Goal: Task Accomplishment & Management: Use online tool/utility

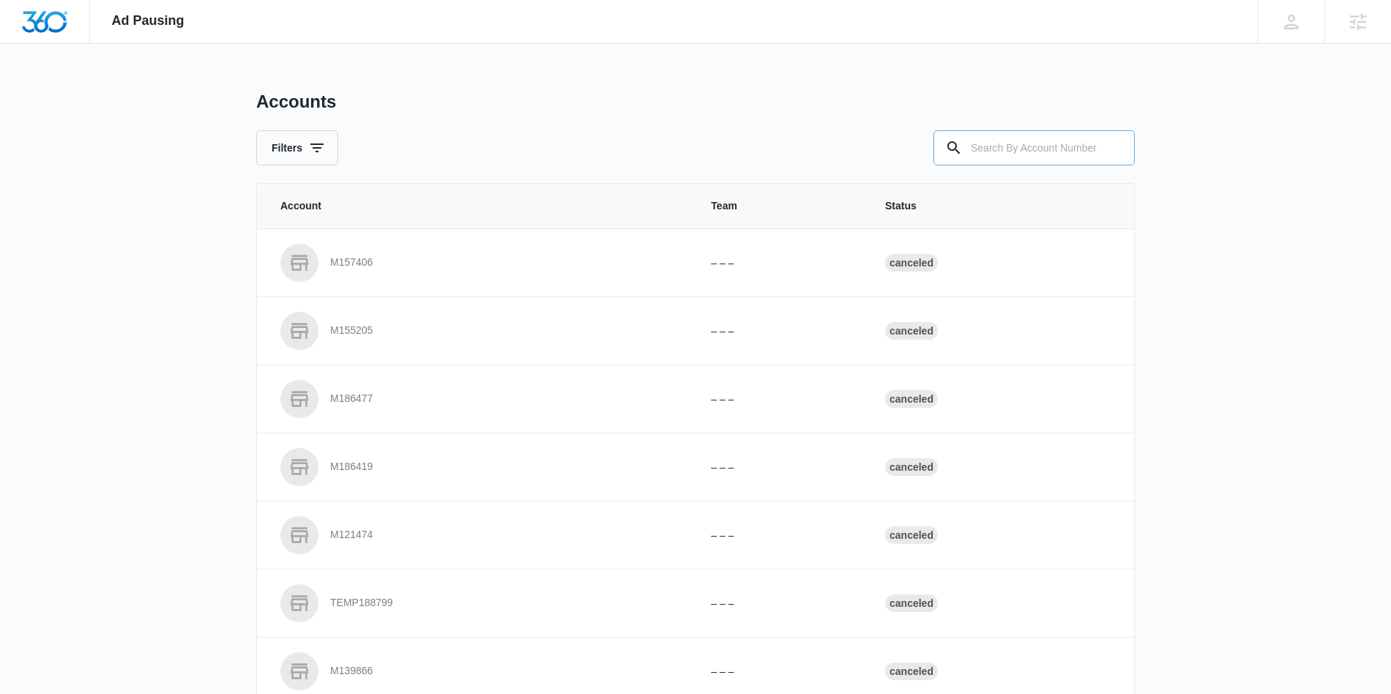
click at [1019, 152] on input "text" at bounding box center [1033, 147] width 201 height 35
type input "M334229"
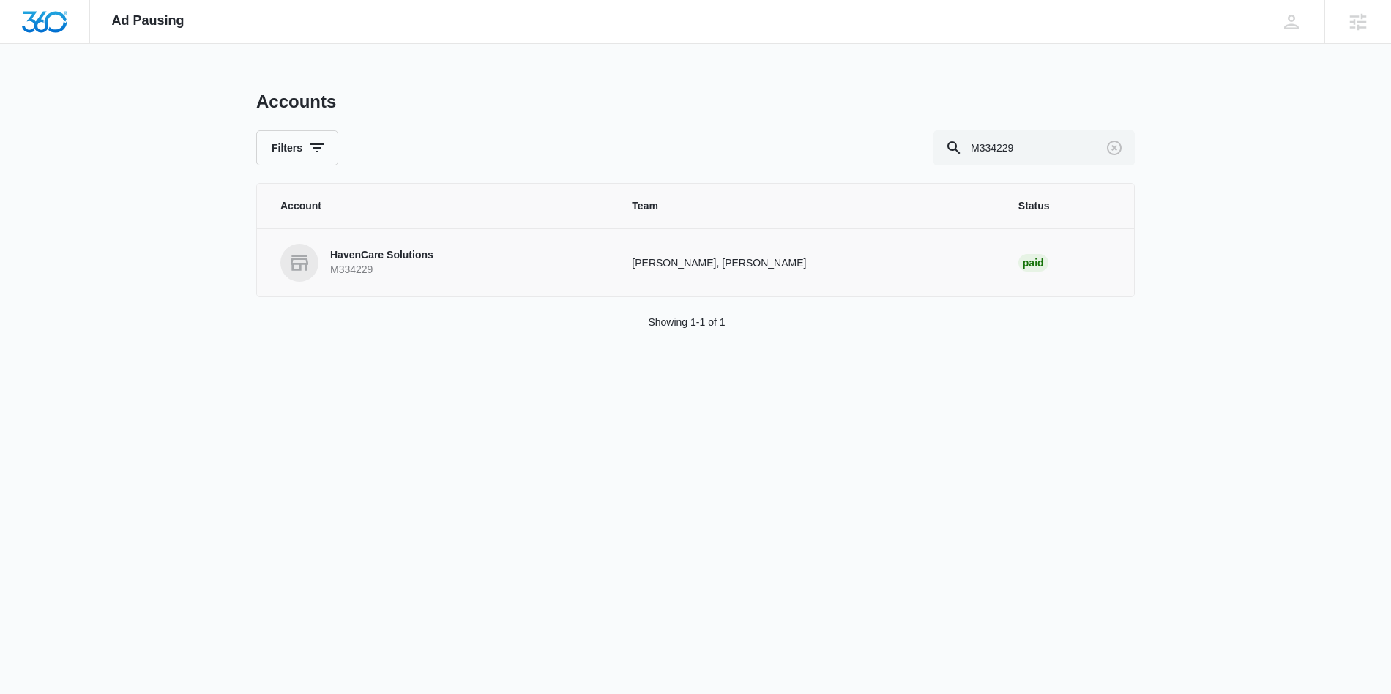
click at [464, 269] on link "HavenCare Solutions M334229" at bounding box center [438, 263] width 316 height 38
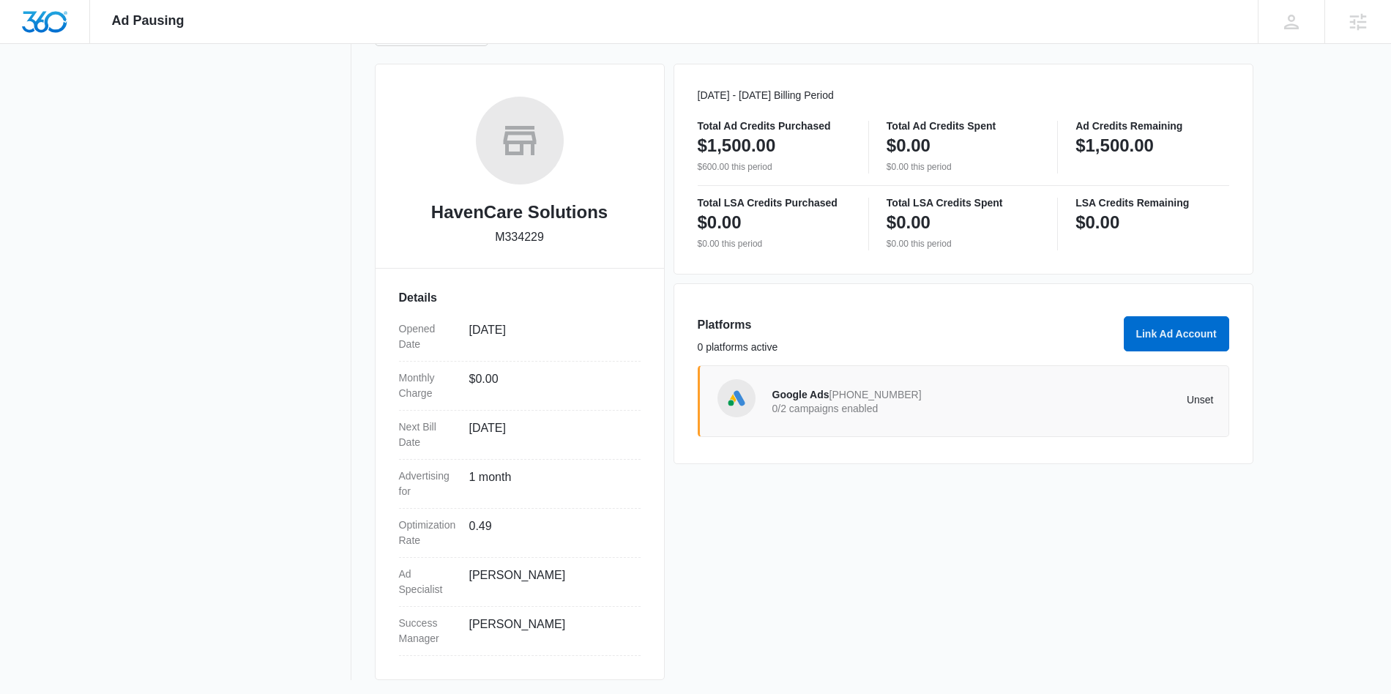
scroll to position [187, 0]
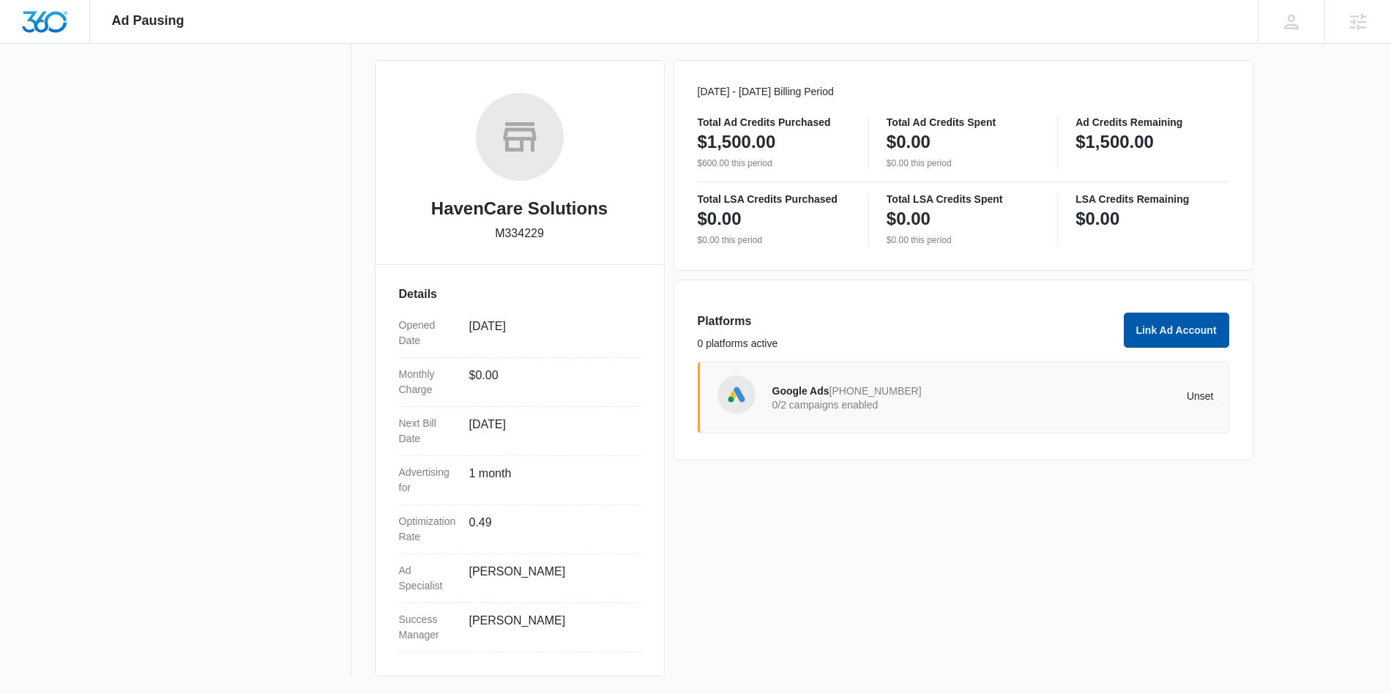
click at [1209, 326] on button "Link Ad Account" at bounding box center [1175, 329] width 105 height 35
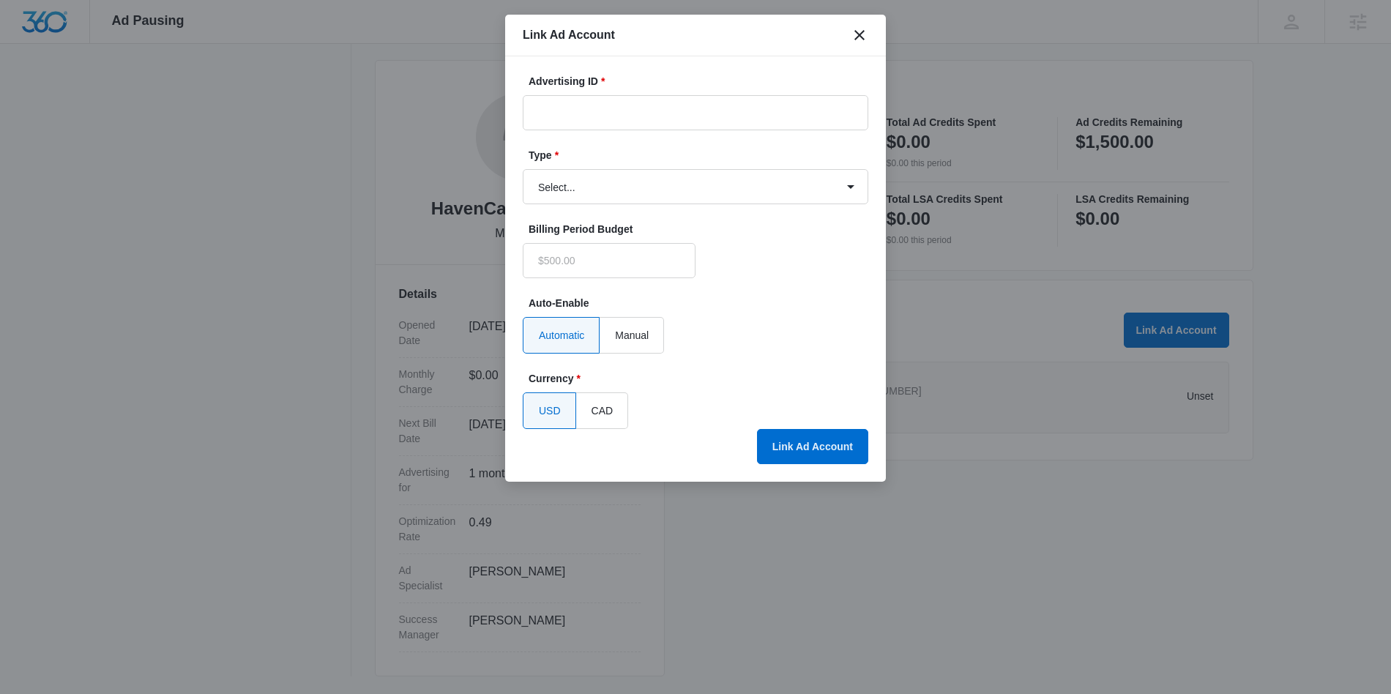
type input "$0.00"
click at [574, 111] on input "Advertising ID *" at bounding box center [695, 112] width 345 height 35
paste input "1285520596369301"
type input "1285520596369301"
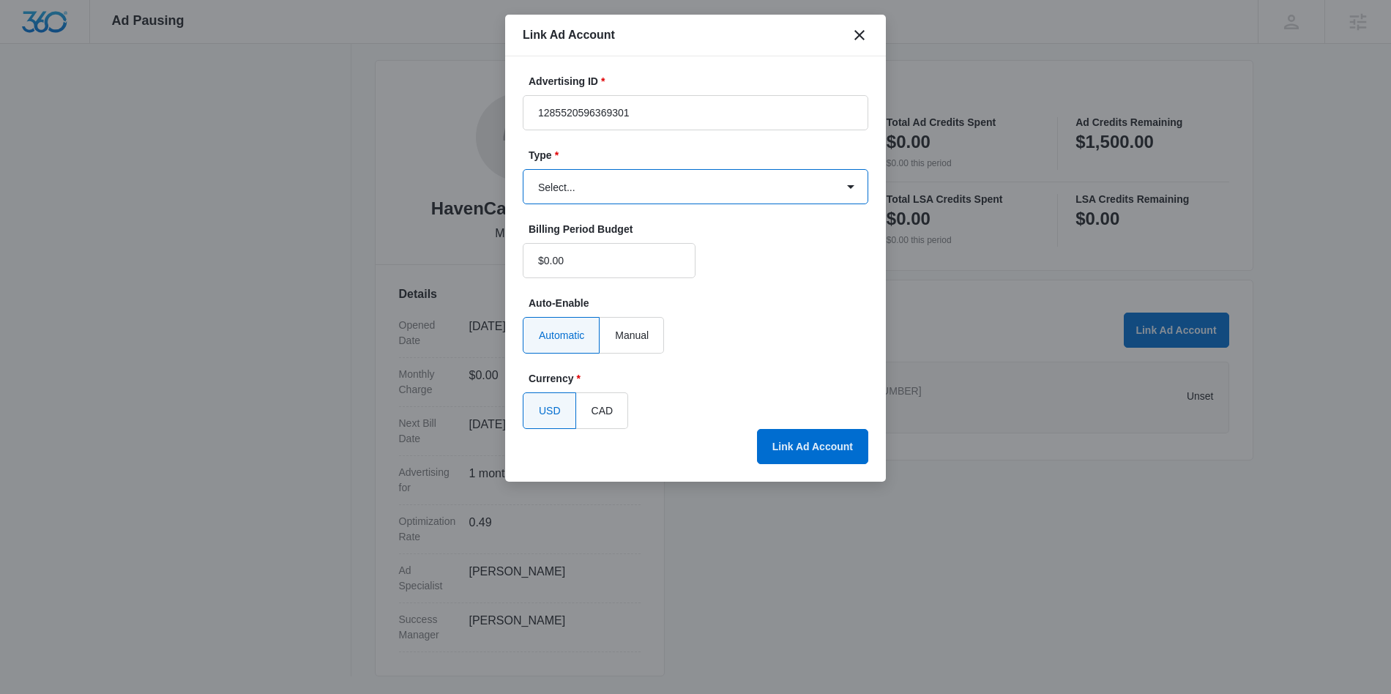
click at [571, 188] on select "Select... Bing Ads Facebook Ads Google Ads" at bounding box center [695, 186] width 345 height 35
select select "facebook"
click at [523, 169] on select "Select... Bing Ads Facebook Ads Google Ads" at bounding box center [695, 186] width 345 height 35
click at [799, 444] on button "Link Ad Account" at bounding box center [812, 446] width 111 height 35
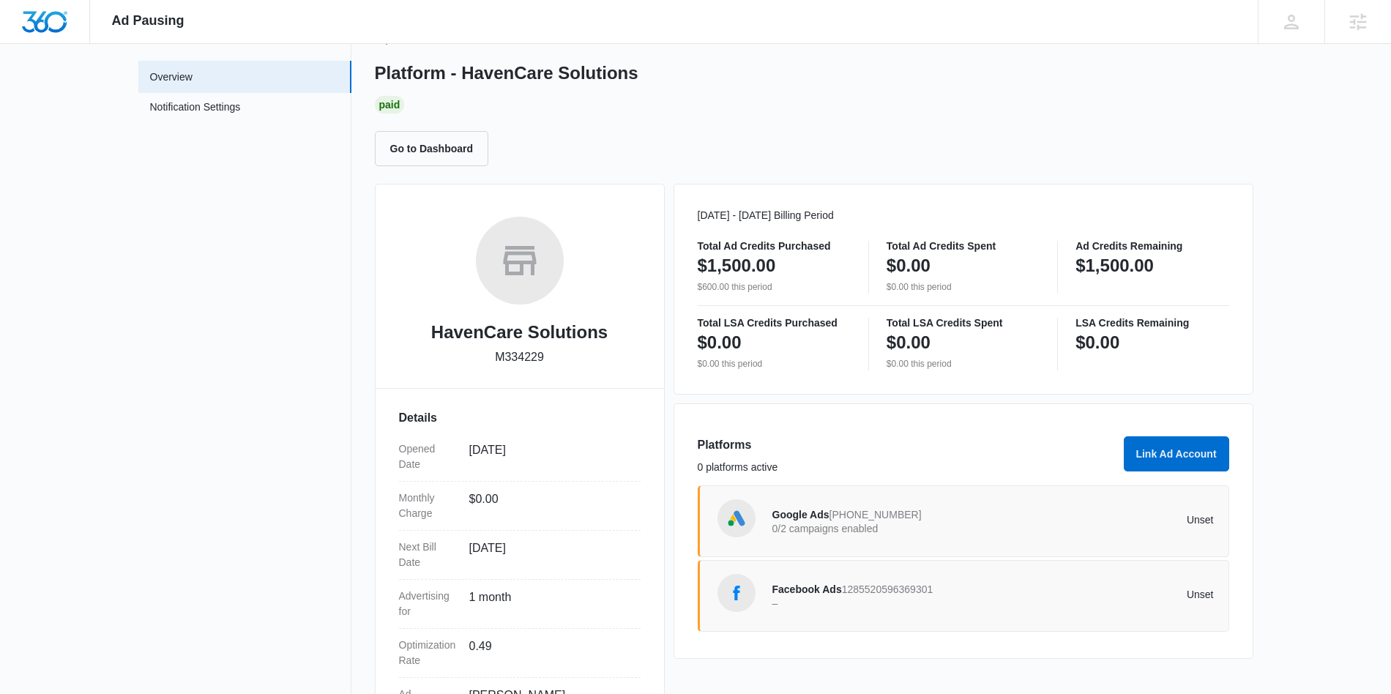
scroll to position [62, 0]
drag, startPoint x: 567, startPoint y: 364, endPoint x: 962, endPoint y: 347, distance: 395.6
click at [561, 364] on div "HavenCare Solutions M334229" at bounding box center [520, 298] width 242 height 160
copy div "M334229"
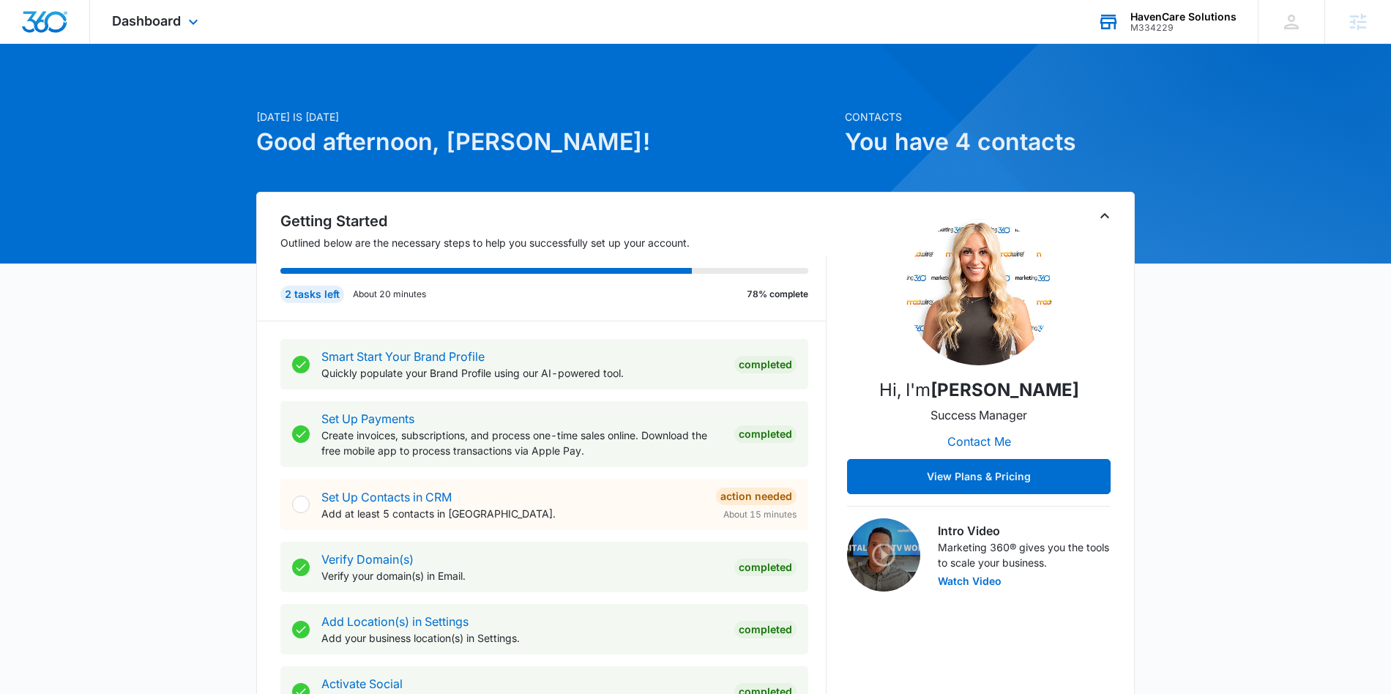
click at [1203, 17] on div "HavenCare Solutions" at bounding box center [1183, 17] width 106 height 12
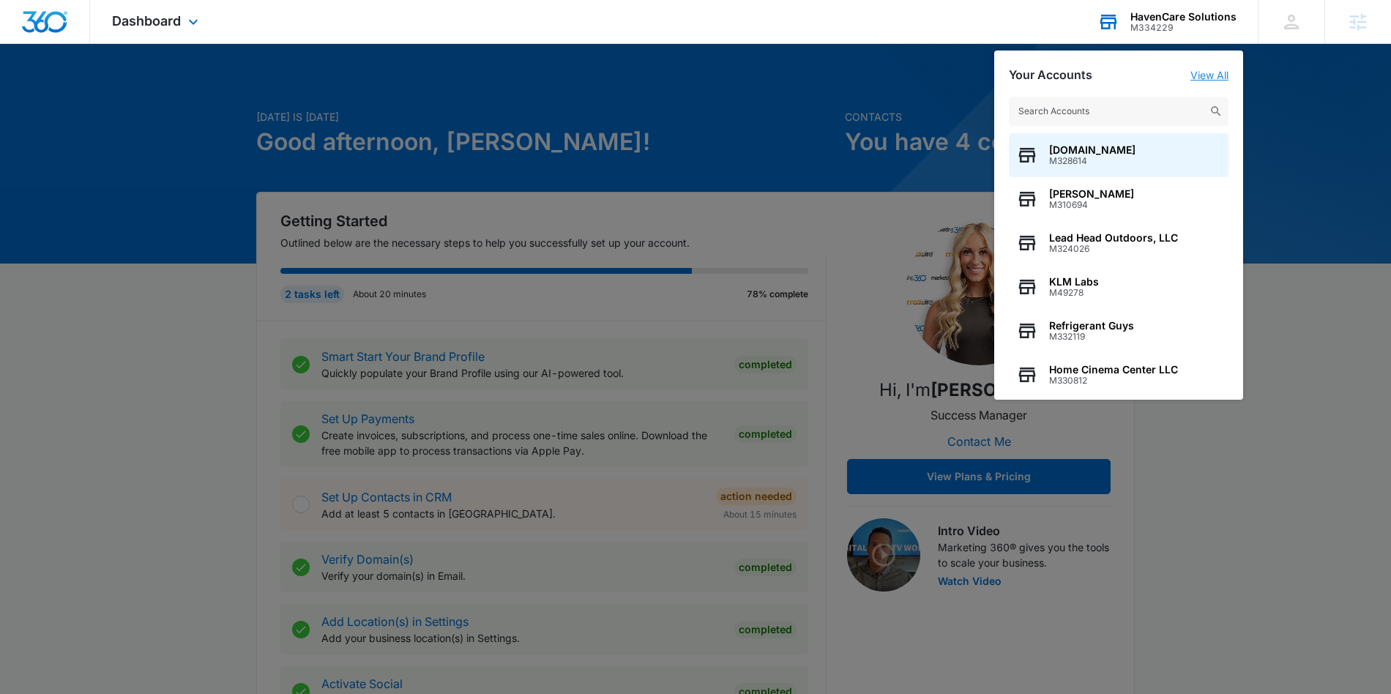
click at [1205, 77] on link "View All" at bounding box center [1209, 75] width 38 height 12
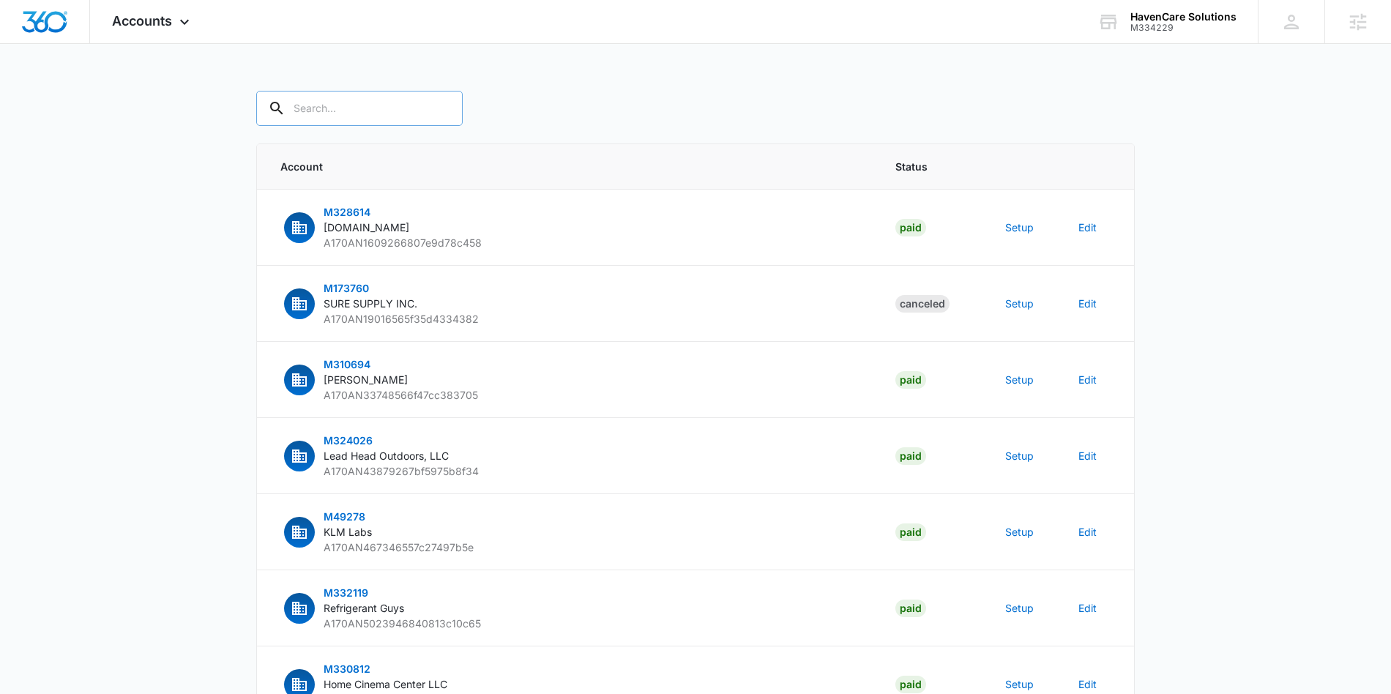
click at [335, 108] on input "text" at bounding box center [359, 108] width 206 height 35
click at [358, 105] on input "haven" at bounding box center [370, 108] width 228 height 35
paste input "M334229"
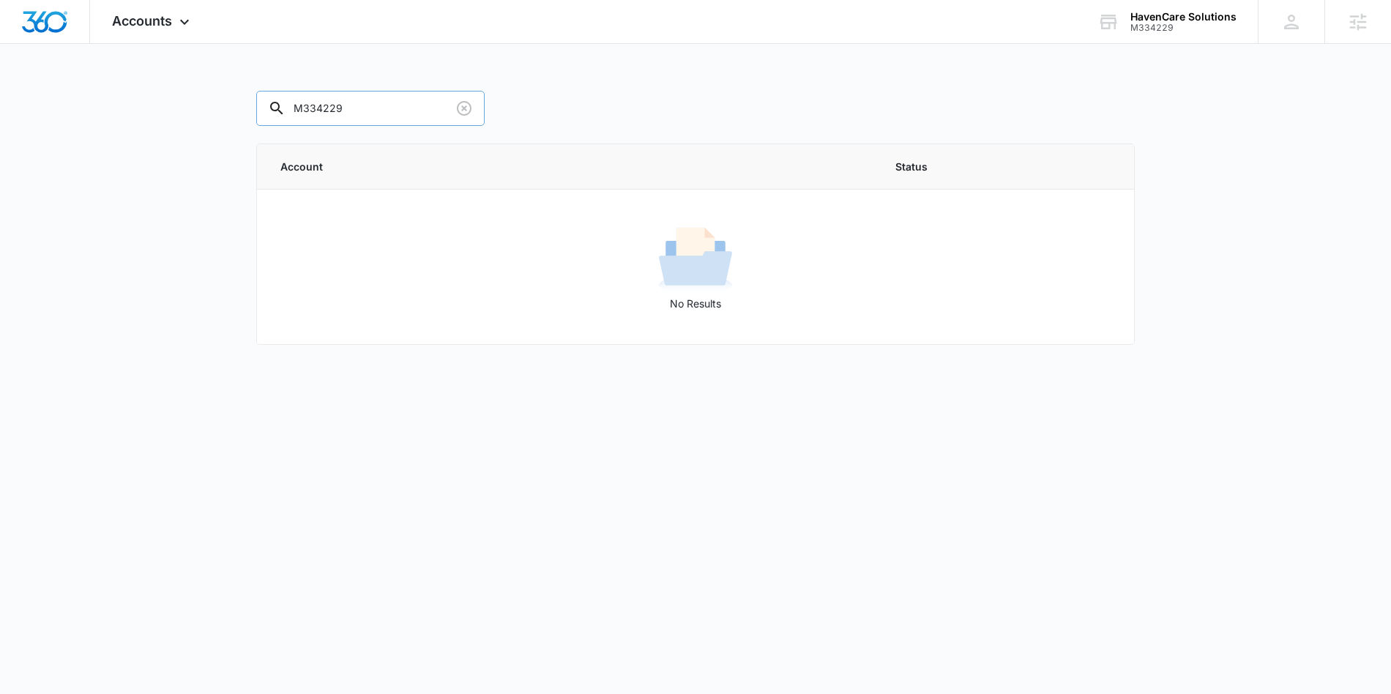
drag, startPoint x: 296, startPoint y: 110, endPoint x: 278, endPoint y: 109, distance: 18.3
click at [278, 109] on div "M334229" at bounding box center [370, 108] width 228 height 35
type input "M334229"
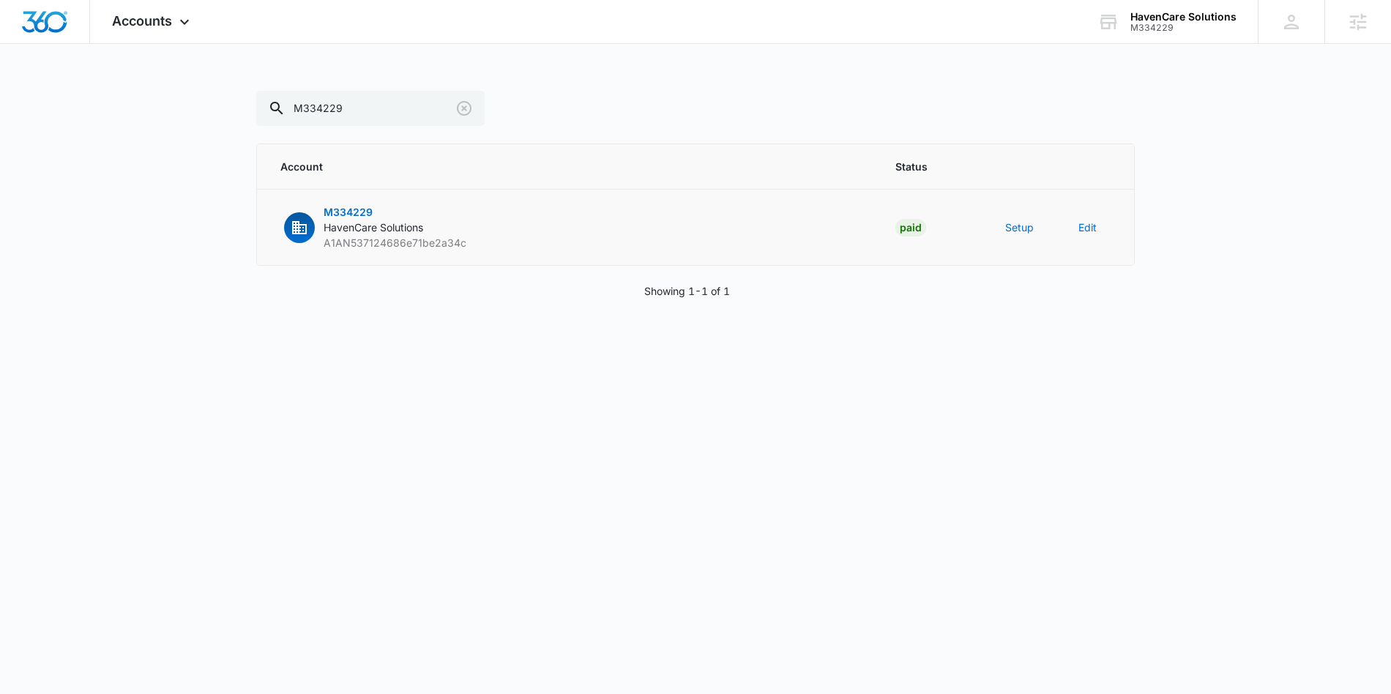
click at [1003, 228] on td "Setup" at bounding box center [1023, 228] width 73 height 76
click at [1013, 228] on button "Setup" at bounding box center [1019, 227] width 29 height 15
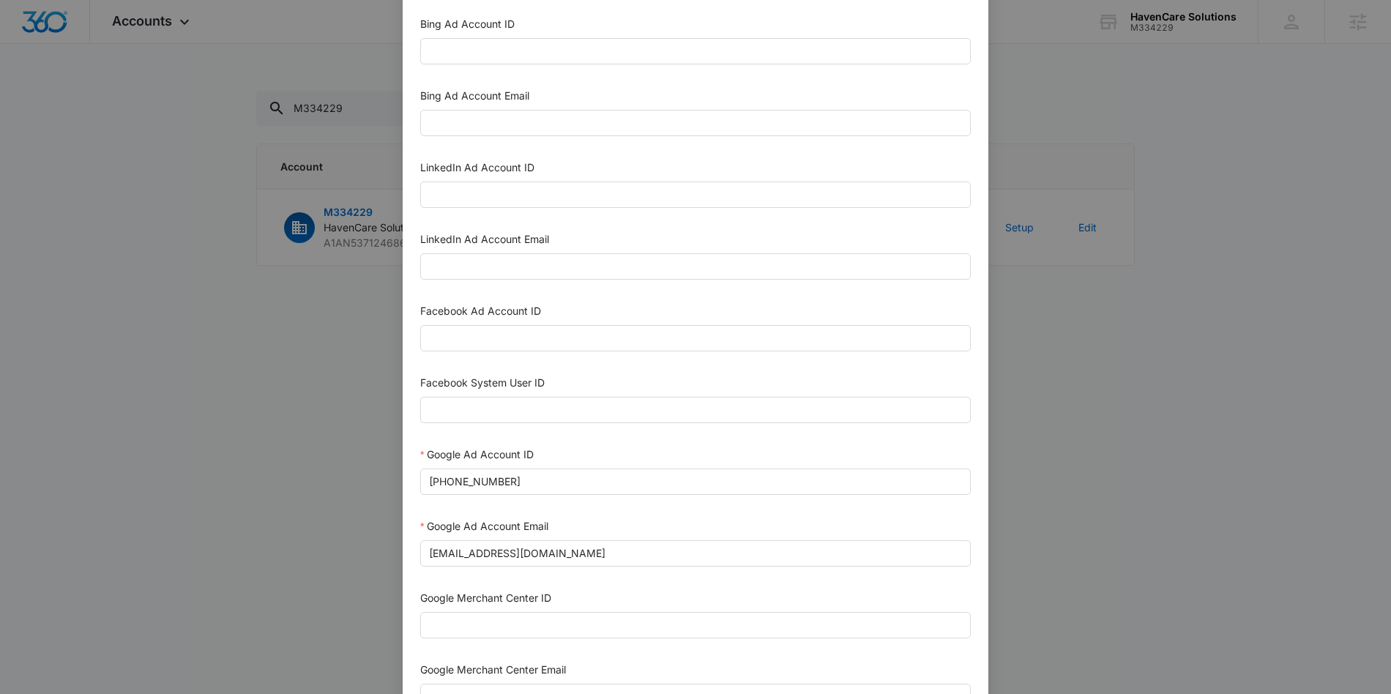
scroll to position [192, 0]
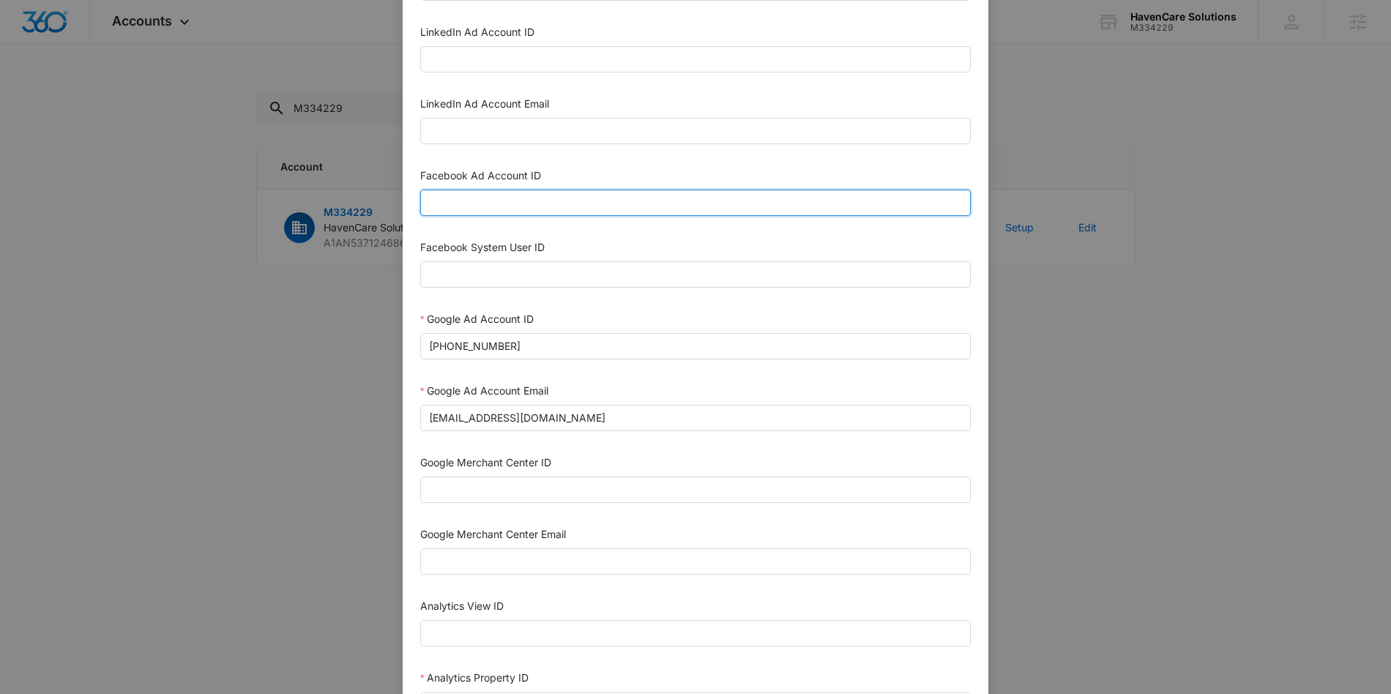
click at [465, 210] on input "Facebook Ad Account ID" at bounding box center [695, 203] width 550 height 26
paste input "1285520596369301"
type input "1285520596369301"
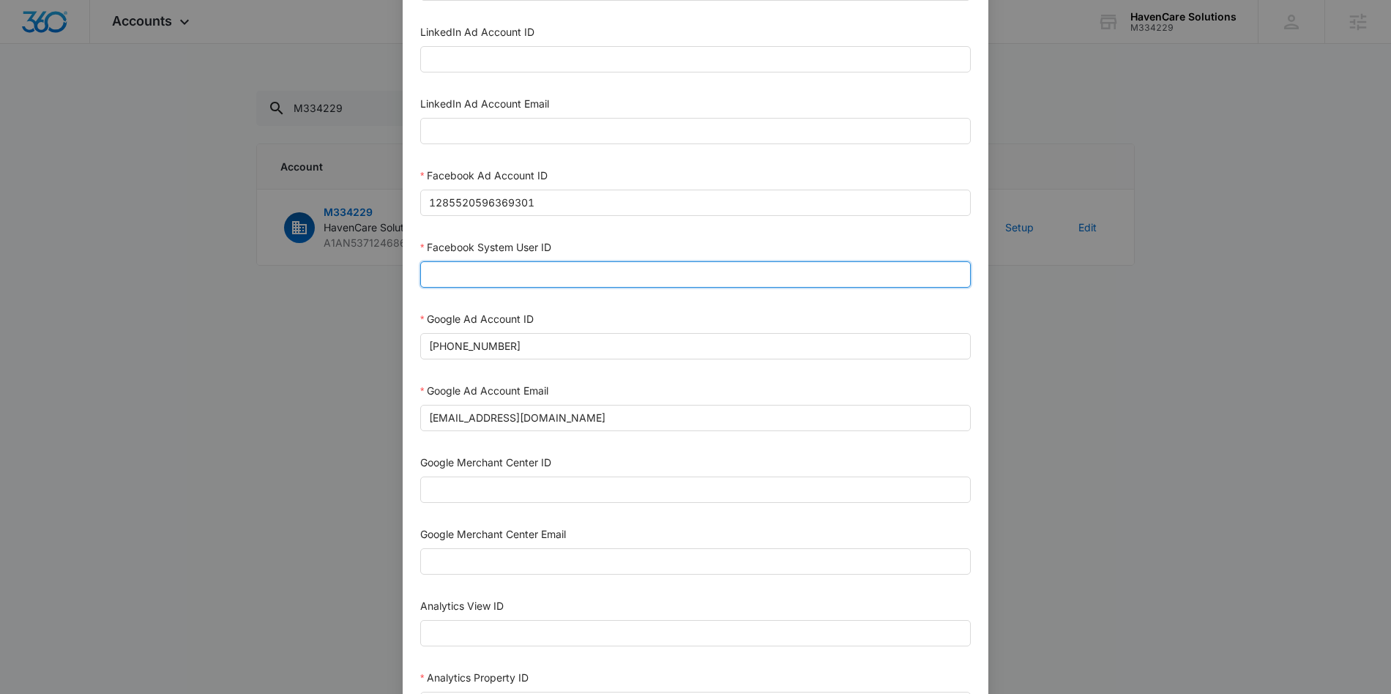
click at [536, 266] on input "Facebook System User ID" at bounding box center [695, 274] width 550 height 26
paste input "1023954259108897"
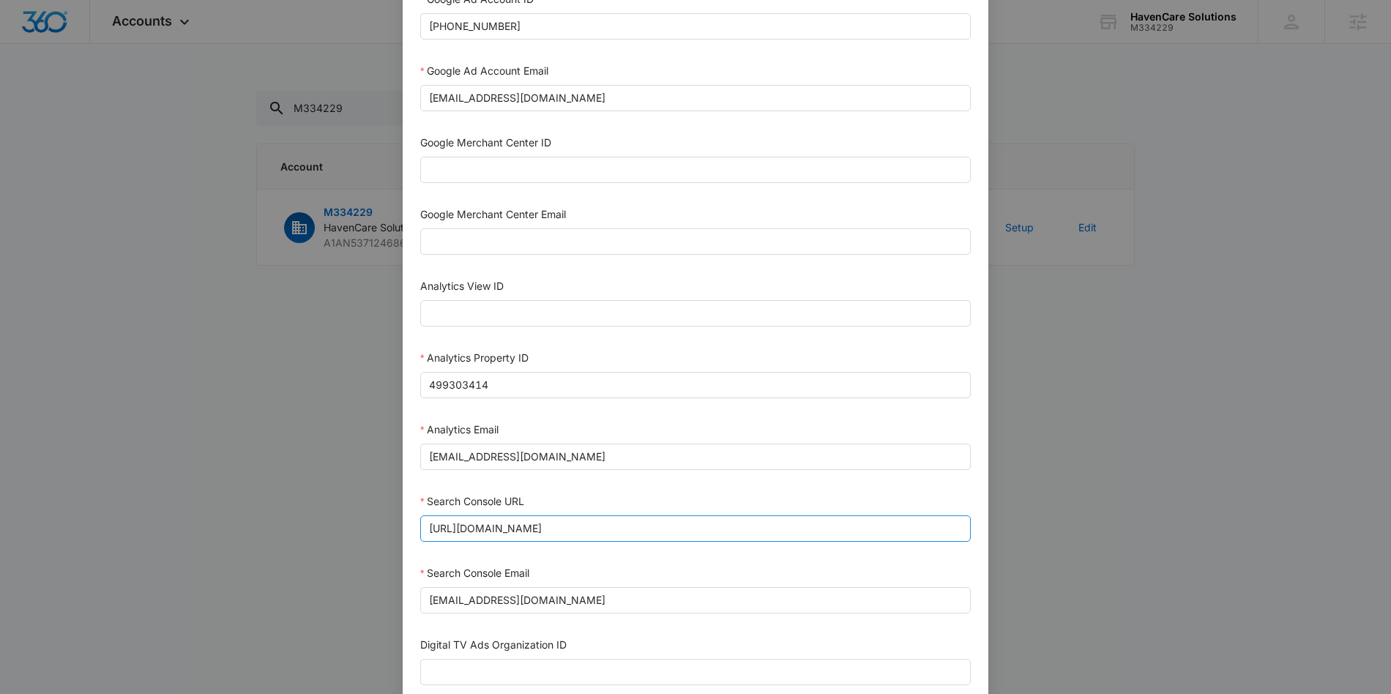
scroll to position [611, 0]
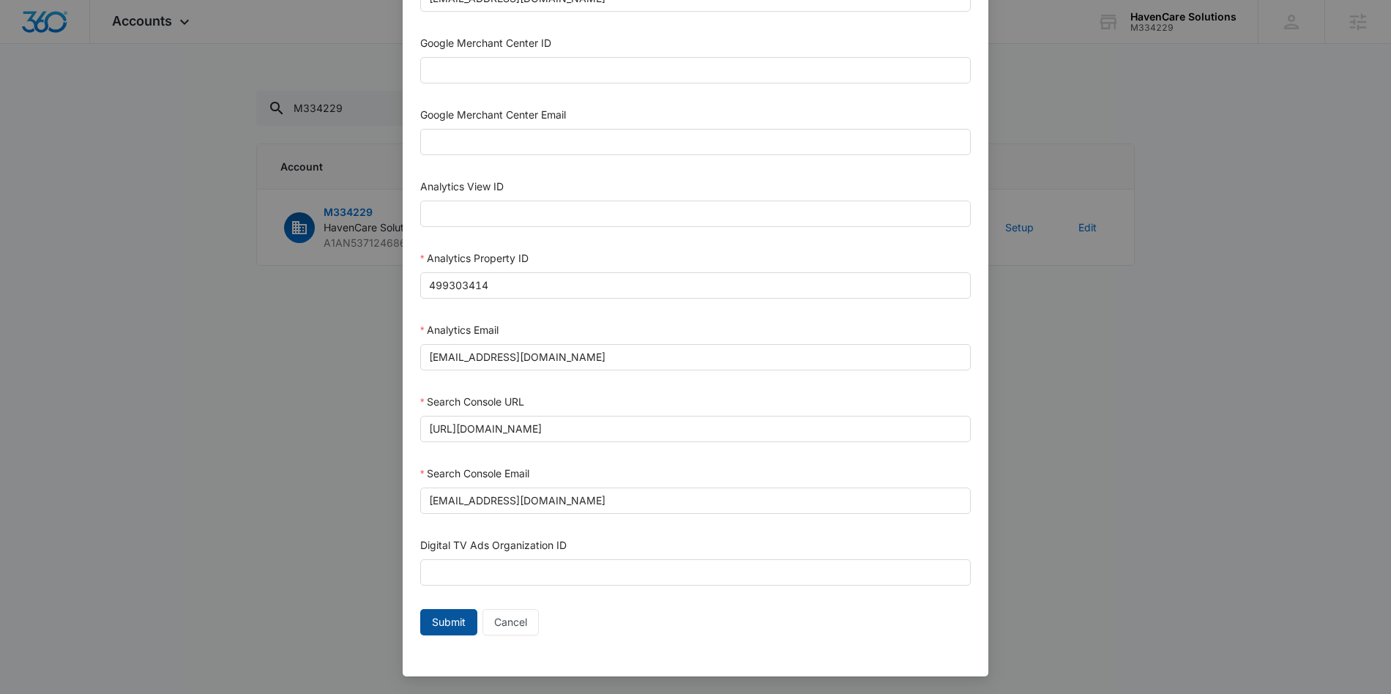
type input "1023954259108897"
click at [454, 622] on span "Submit" at bounding box center [449, 622] width 34 height 16
